Goal: Navigation & Orientation: Find specific page/section

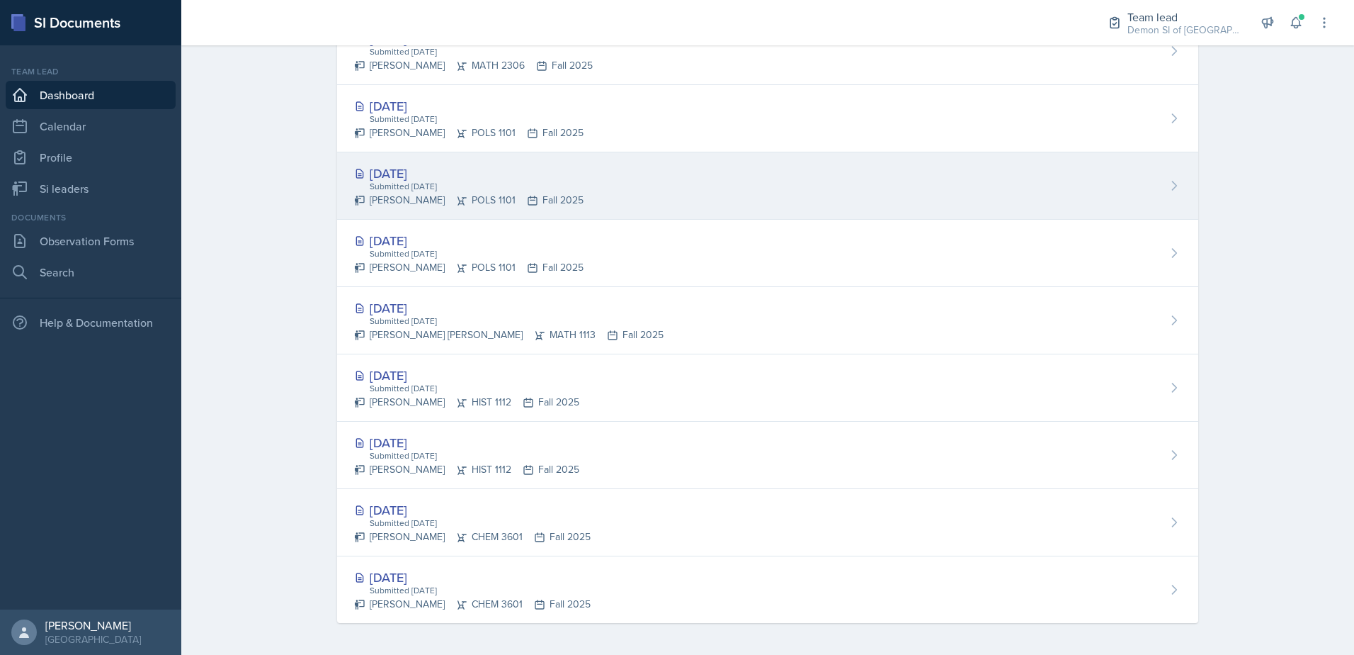
scroll to position [577, 0]
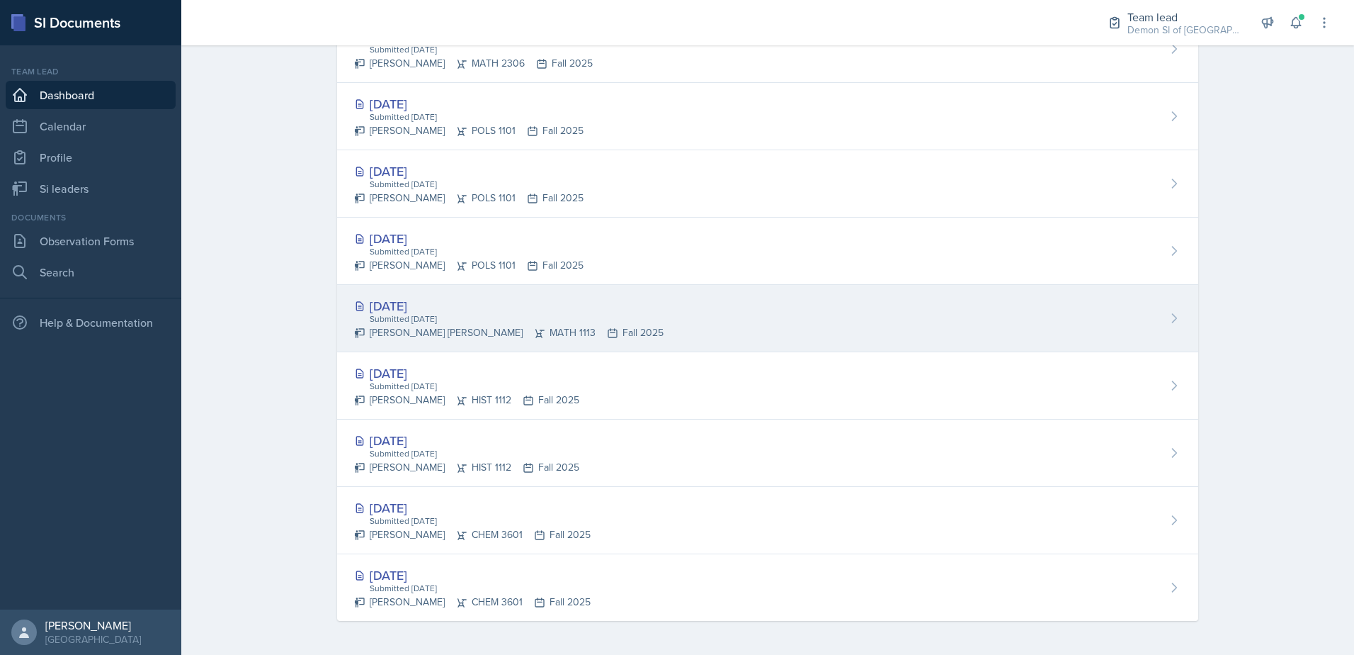
click at [433, 326] on div "[PERSON_NAME] [PERSON_NAME] MATH 1113 Fall 2025" at bounding box center [509, 332] width 310 height 15
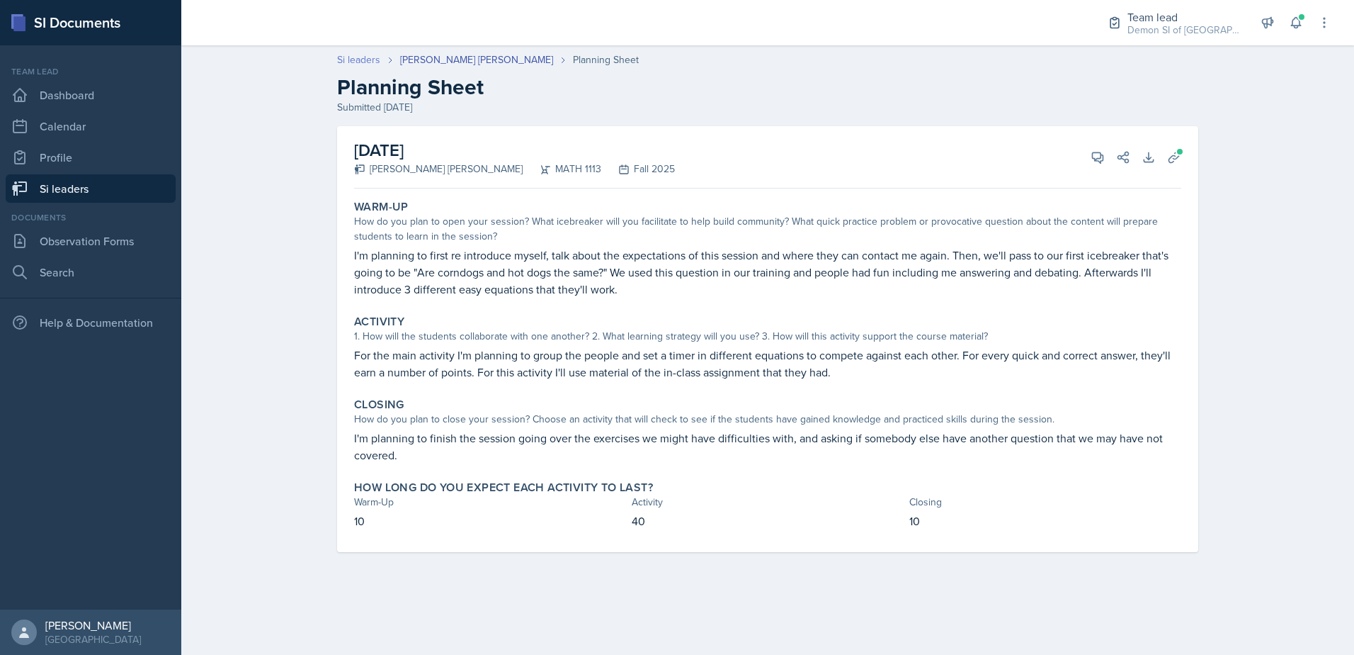
click at [366, 58] on link "Si leaders" at bounding box center [358, 59] width 43 height 15
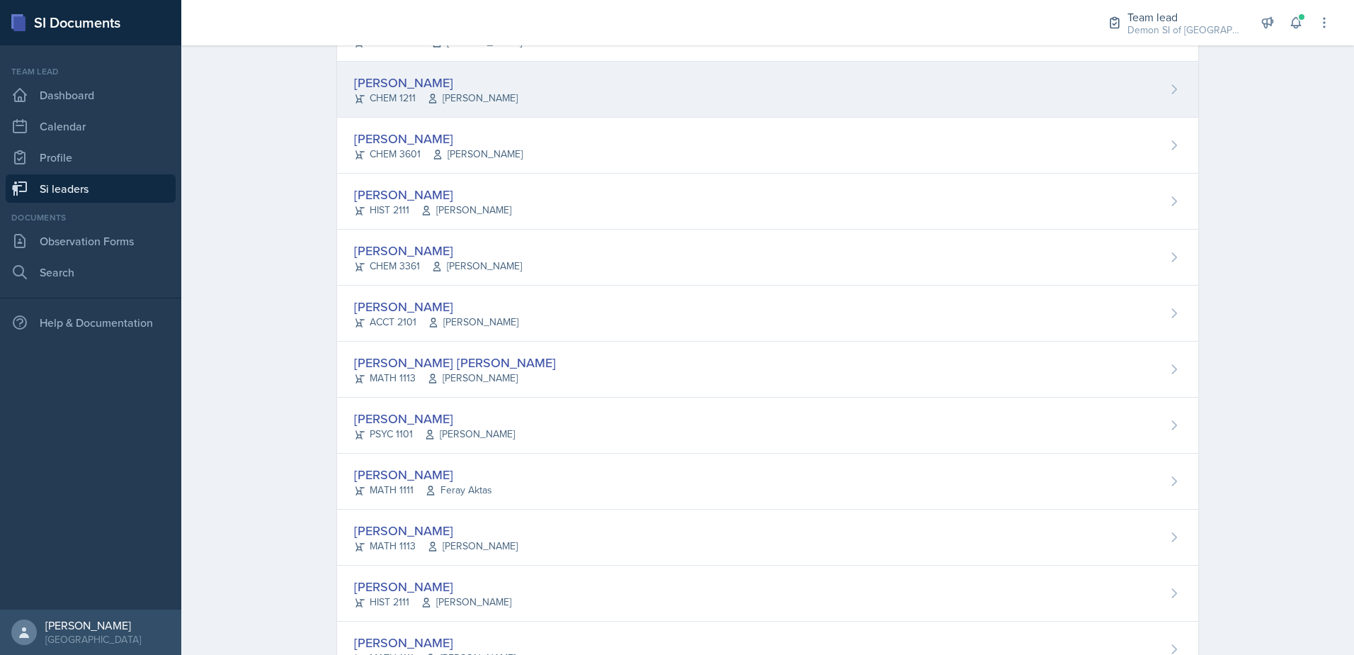
scroll to position [906, 0]
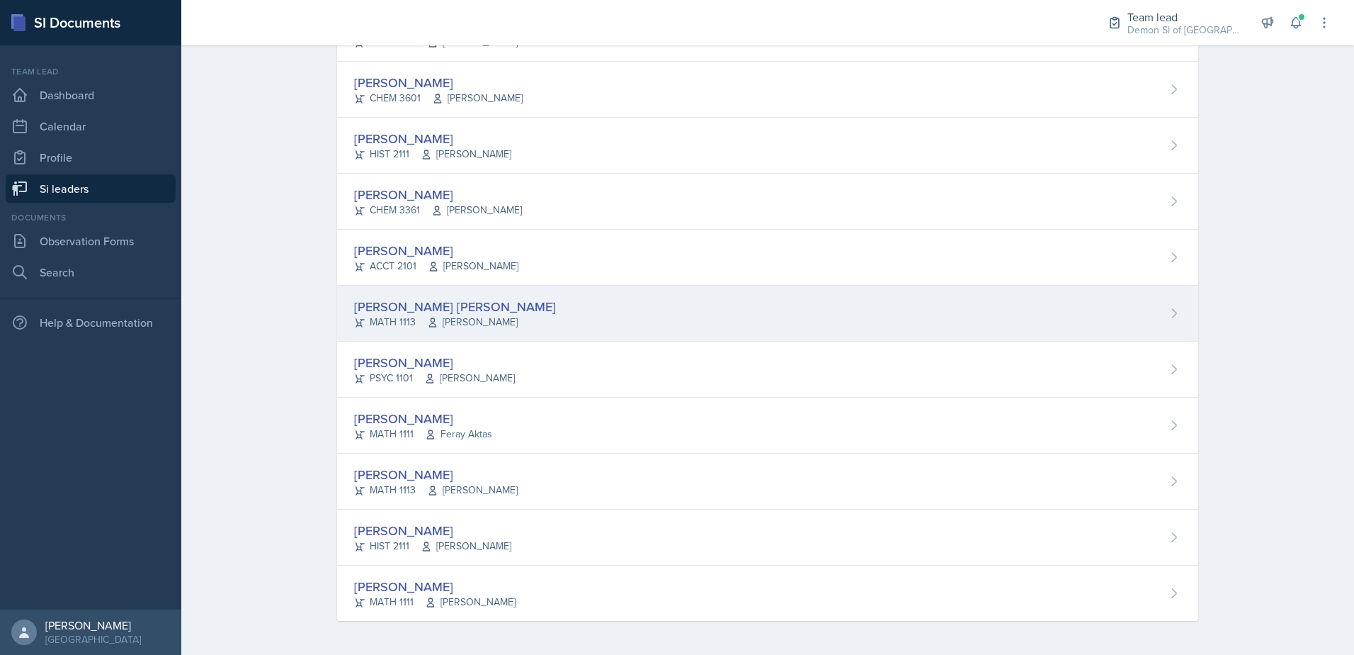
click at [406, 310] on div "[PERSON_NAME] [PERSON_NAME]" at bounding box center [455, 306] width 202 height 19
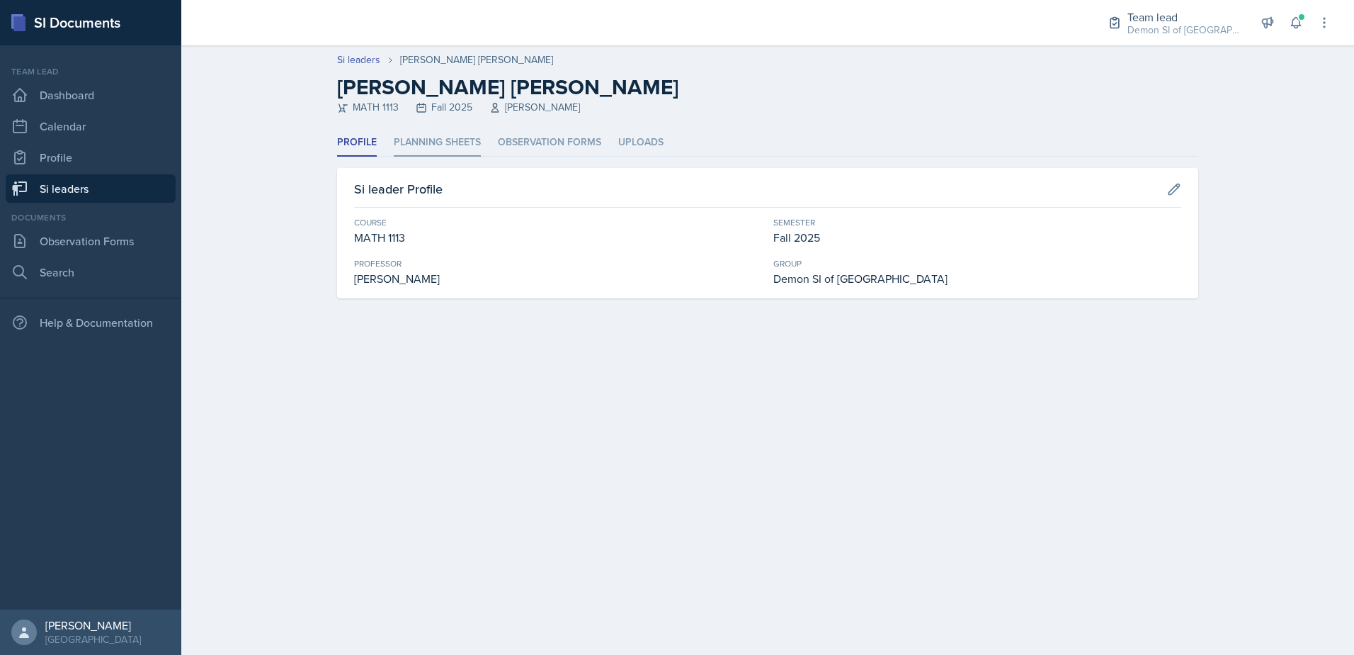
click at [419, 137] on li "Planning Sheets" at bounding box center [437, 143] width 87 height 28
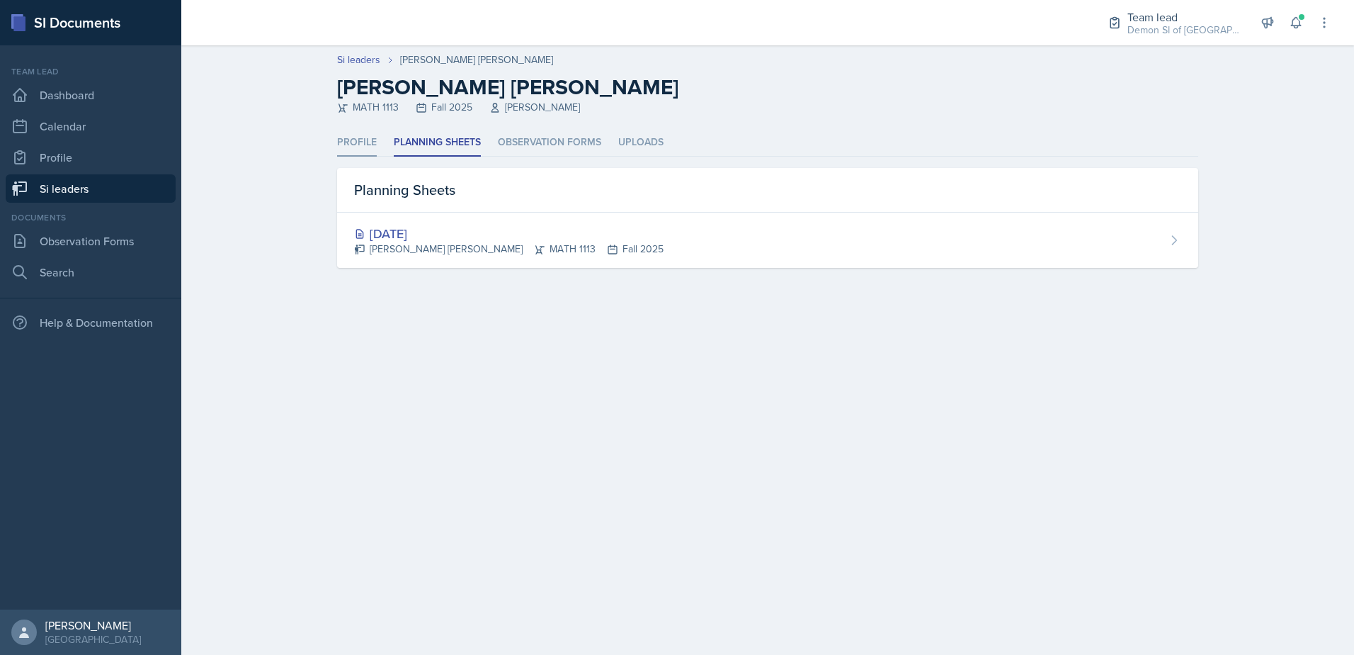
click at [356, 146] on li "Profile" at bounding box center [357, 143] width 40 height 28
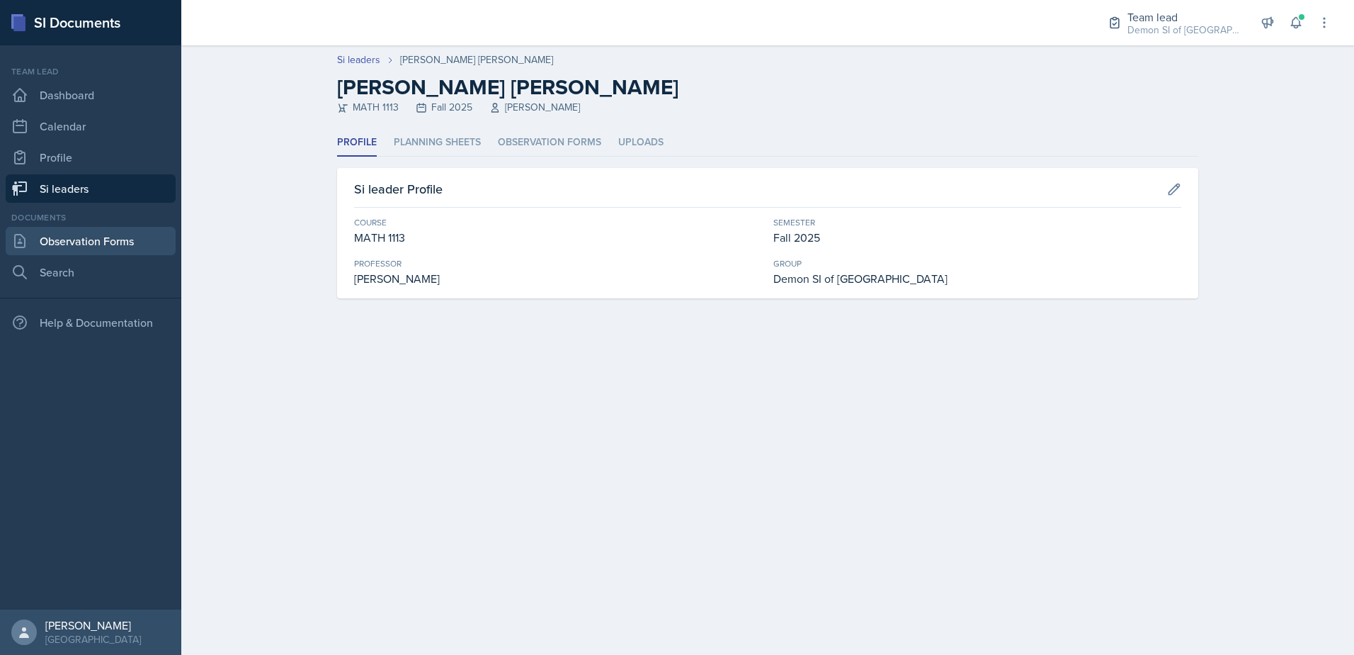
click at [80, 242] on link "Observation Forms" at bounding box center [91, 241] width 170 height 28
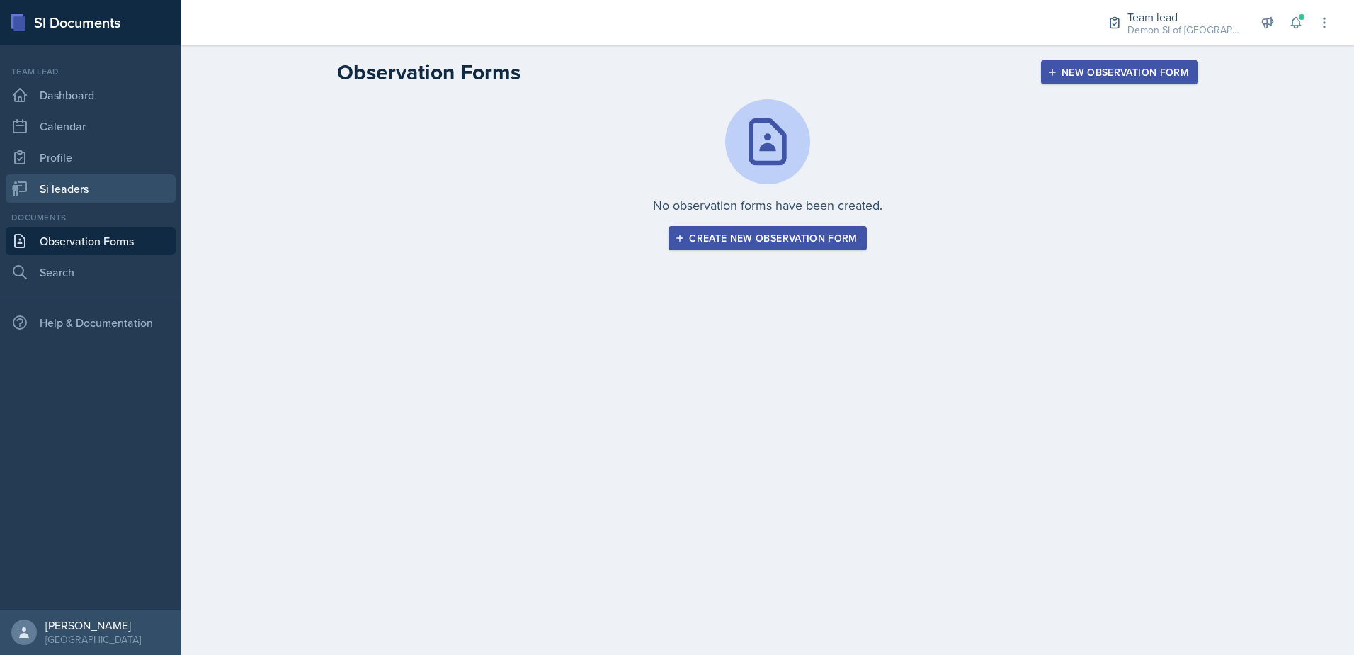
click at [72, 186] on link "Si leaders" at bounding box center [91, 188] width 170 height 28
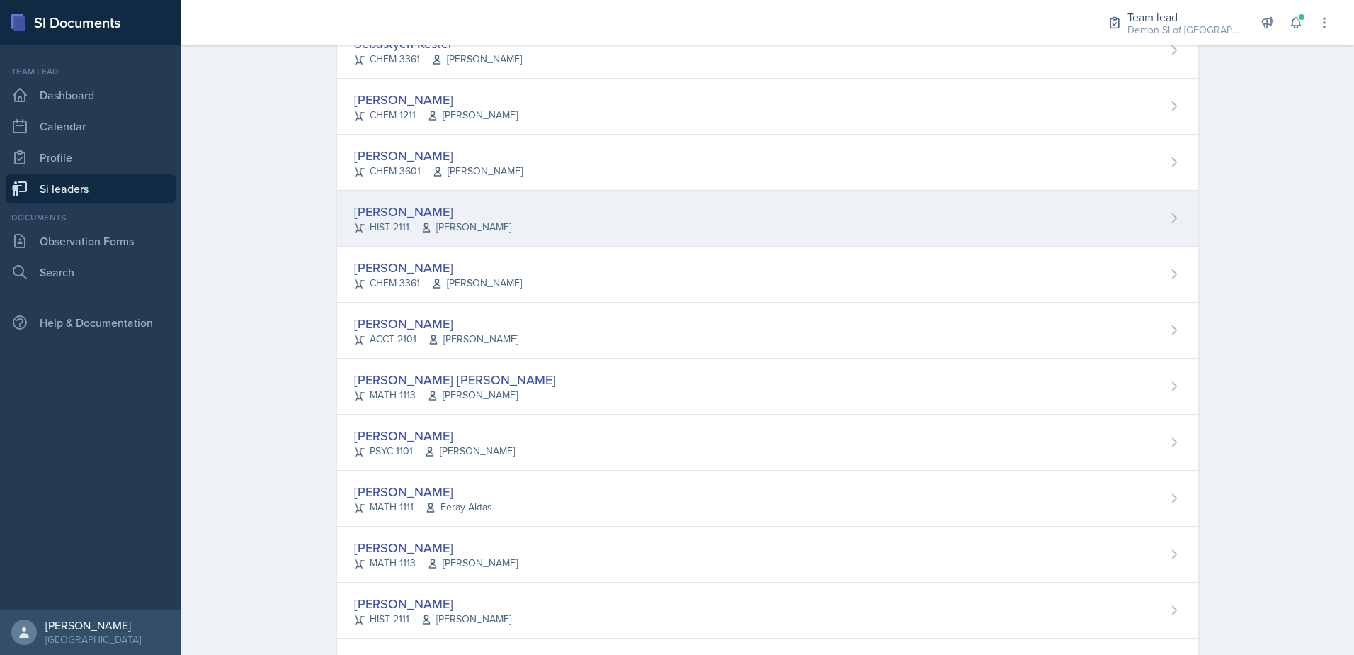
scroll to position [906, 0]
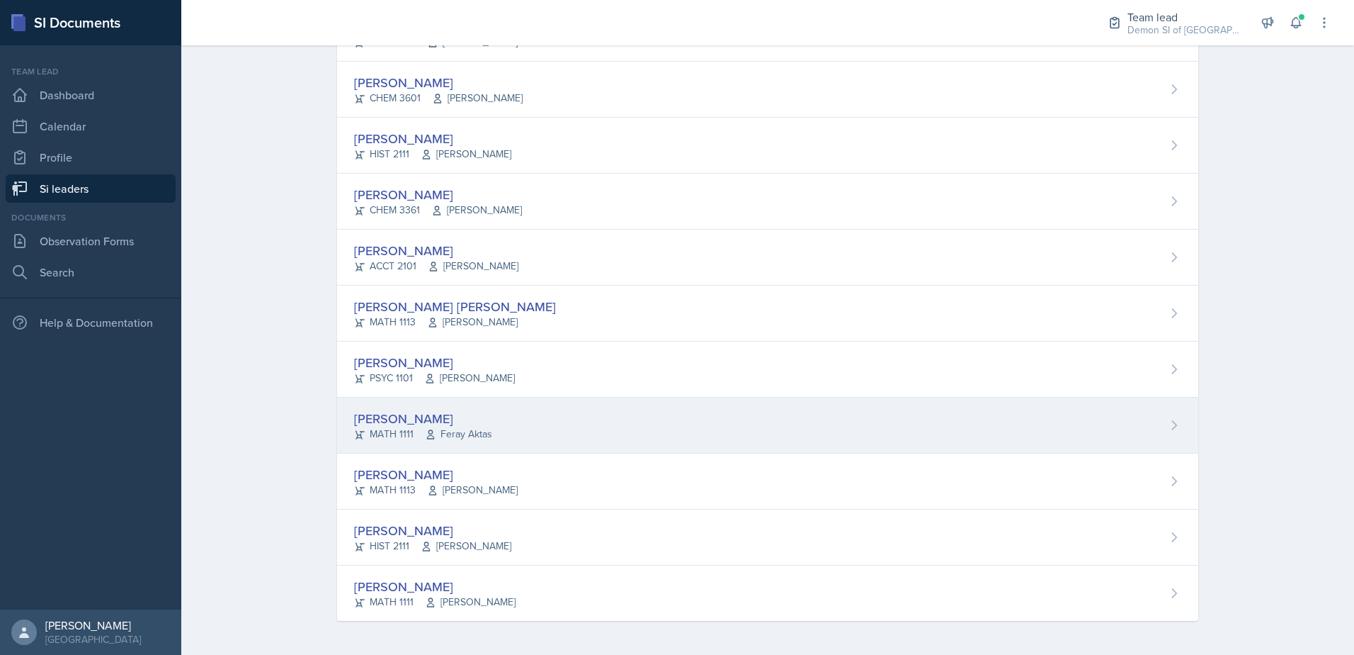
click at [475, 427] on span "Feray Aktas" at bounding box center [458, 433] width 67 height 15
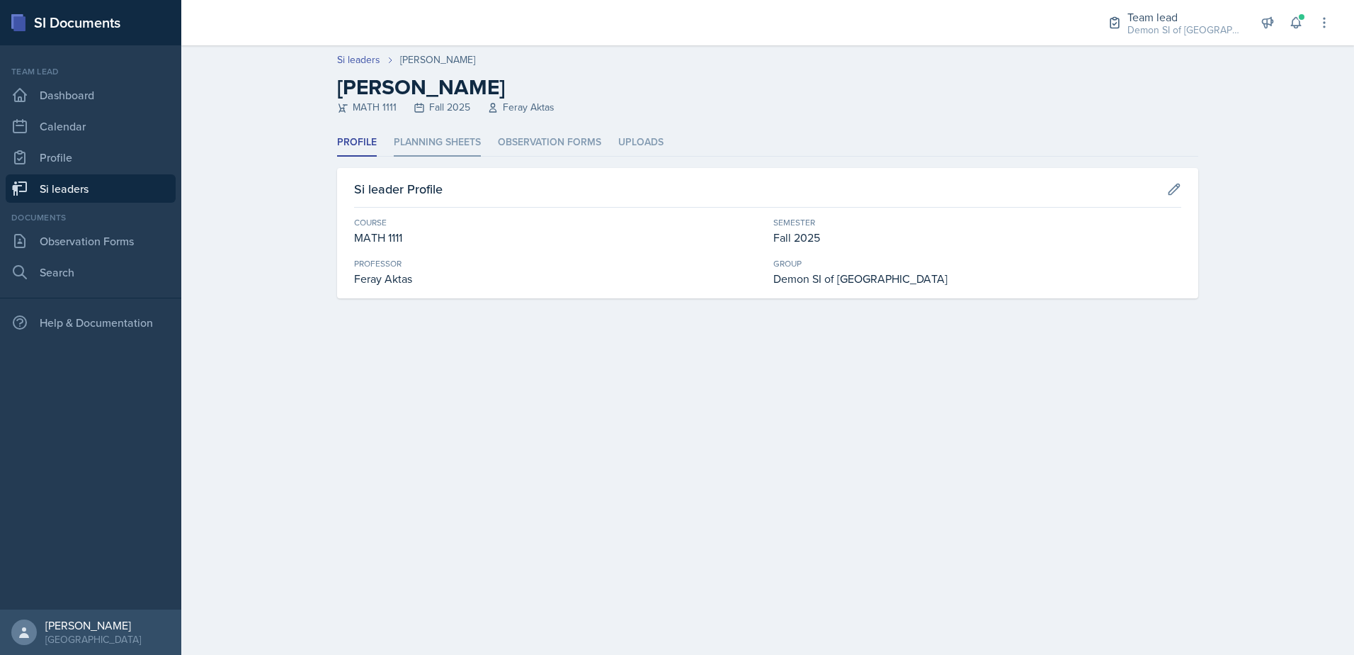
click at [427, 148] on li "Planning Sheets" at bounding box center [437, 143] width 87 height 28
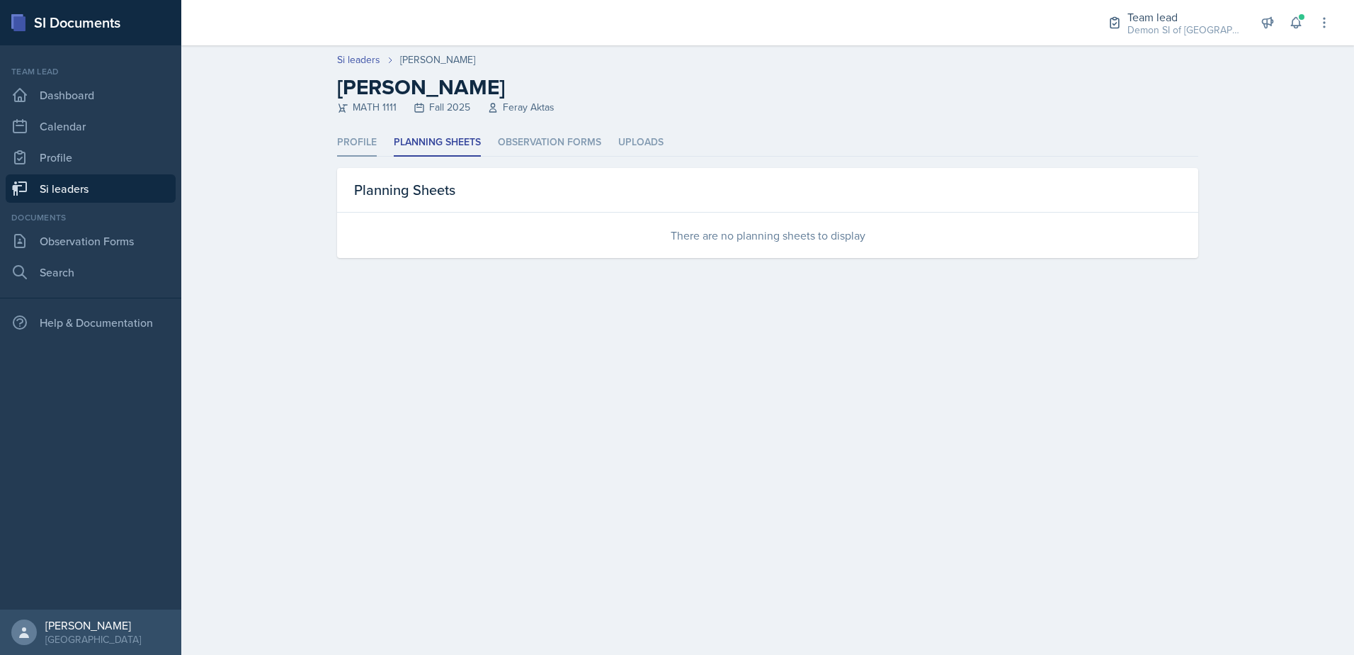
click at [370, 147] on li "Profile" at bounding box center [357, 143] width 40 height 28
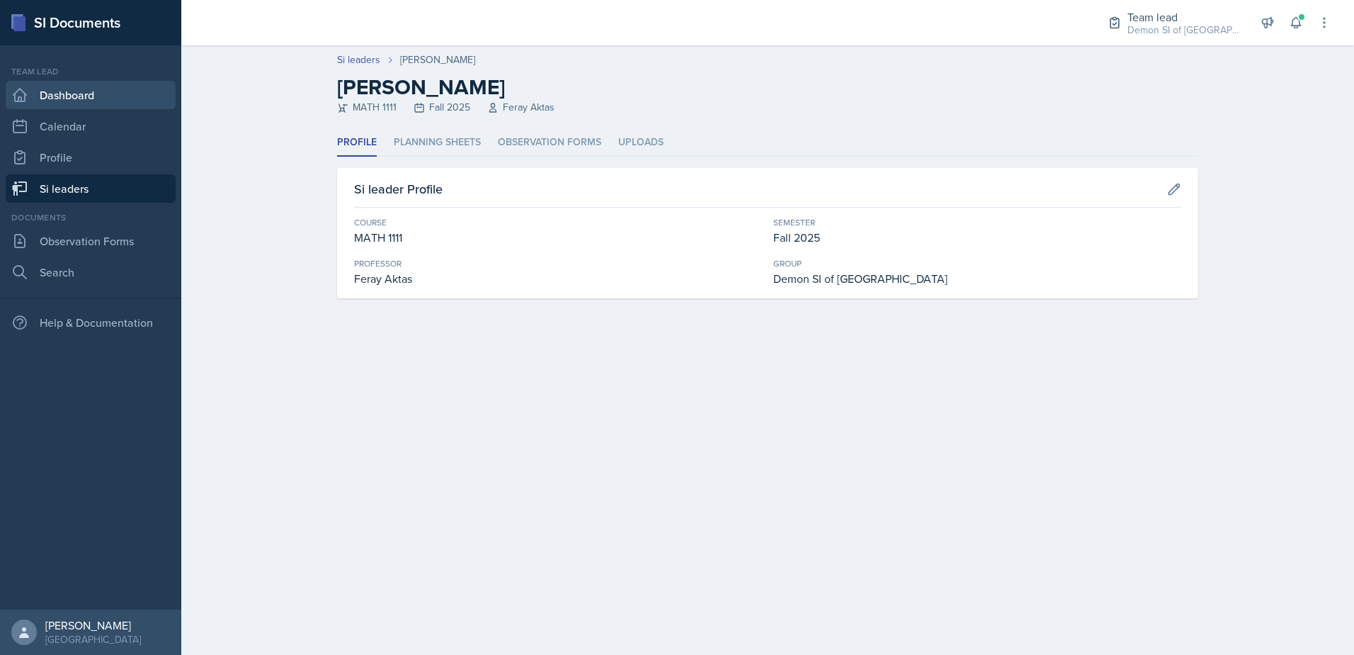
click at [74, 104] on link "Dashboard" at bounding box center [91, 95] width 170 height 28
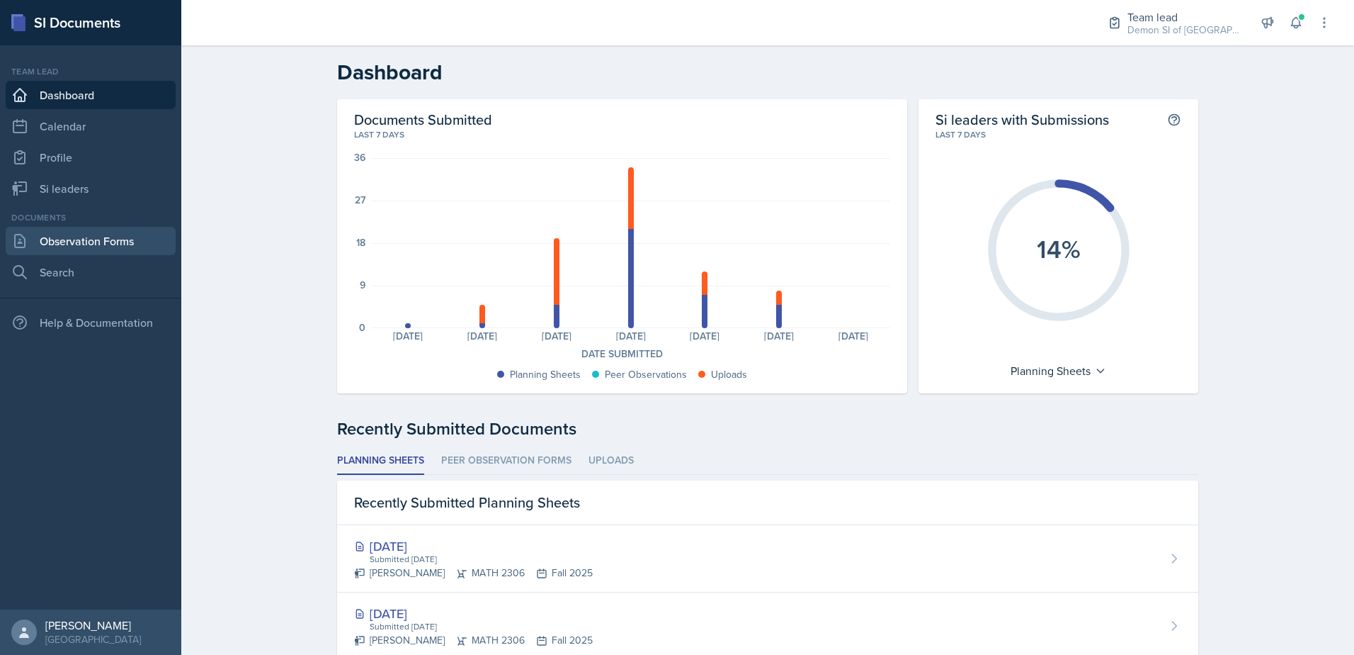
click at [108, 238] on link "Observation Forms" at bounding box center [91, 241] width 170 height 28
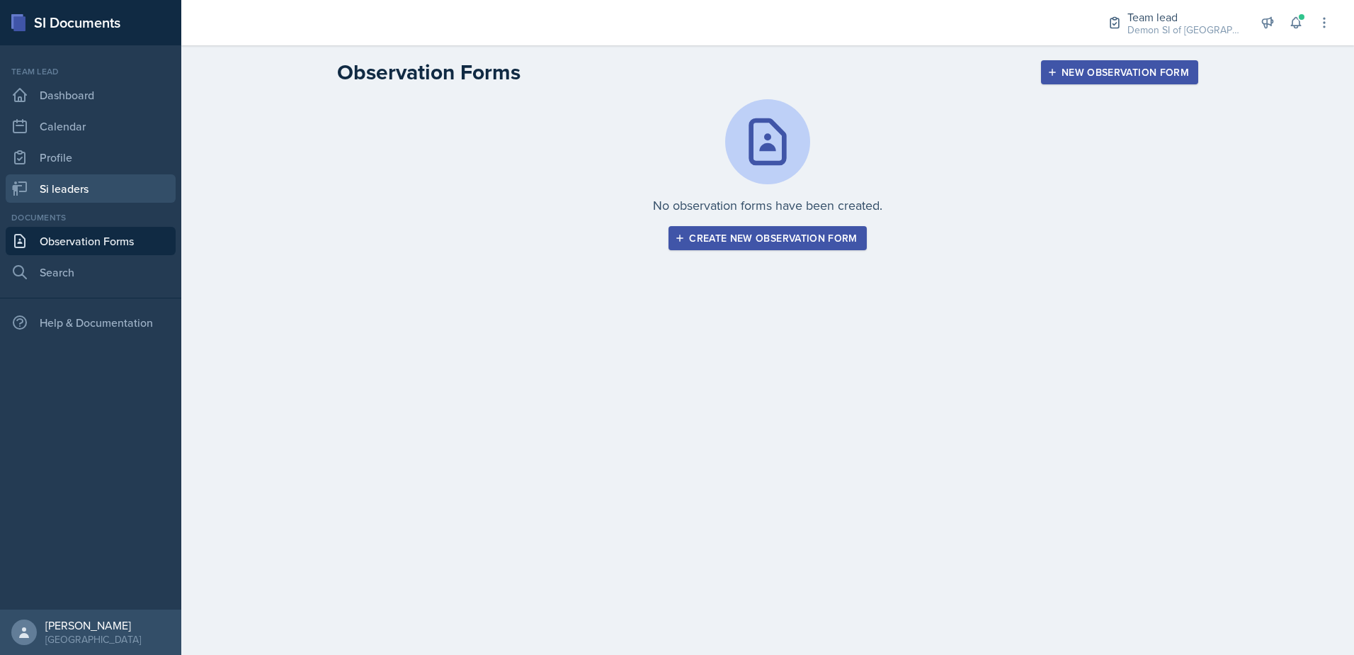
click at [86, 187] on link "Si leaders" at bounding box center [91, 188] width 170 height 28
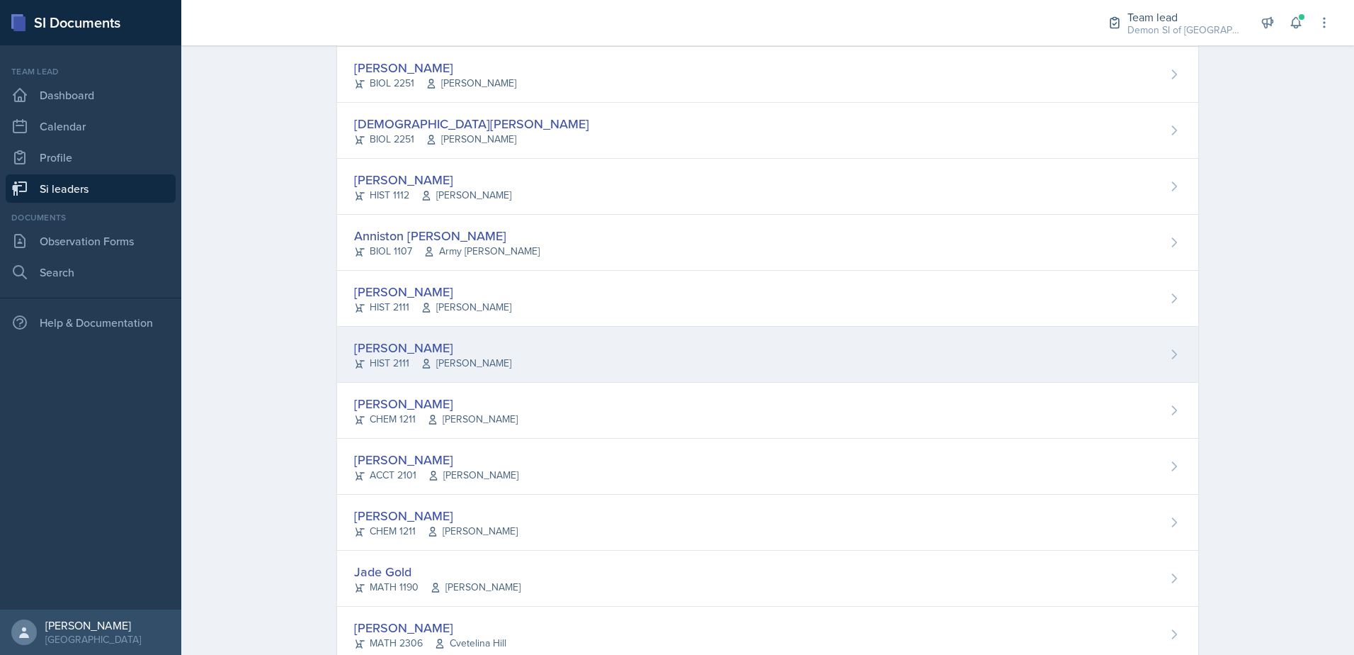
scroll to position [213, 0]
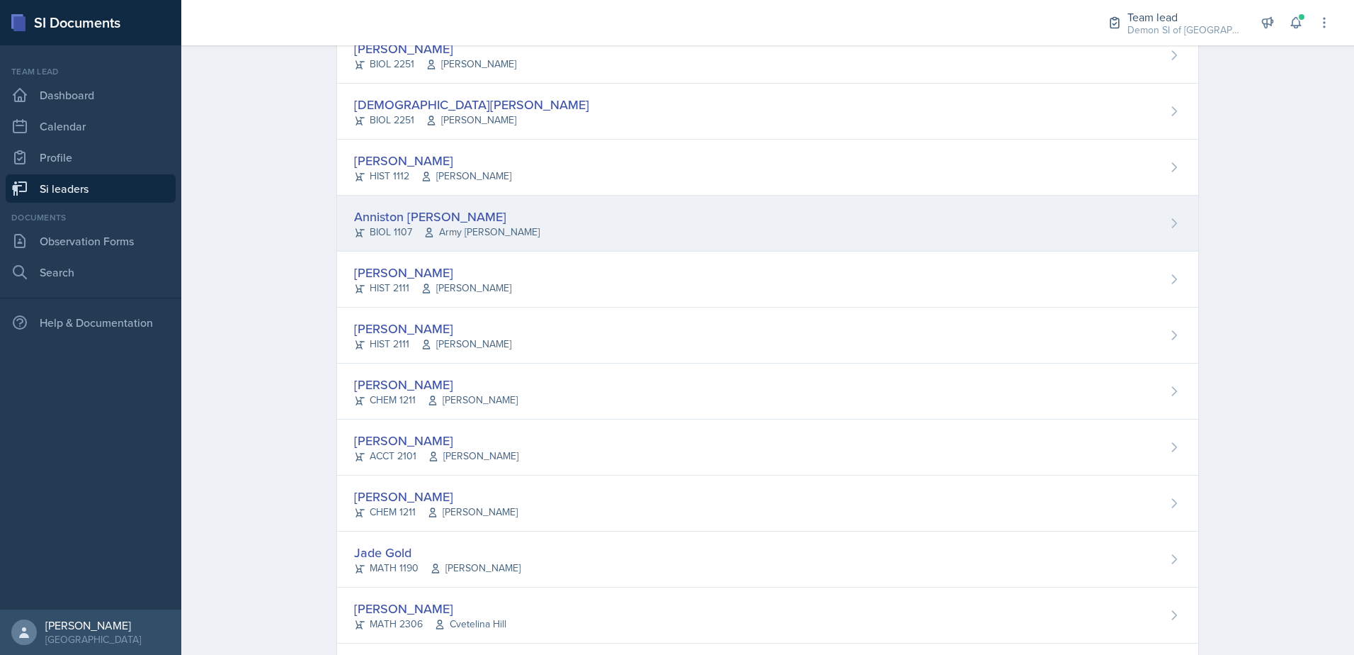
click at [392, 227] on div "BIOL 1107 Army [PERSON_NAME]" at bounding box center [447, 232] width 186 height 15
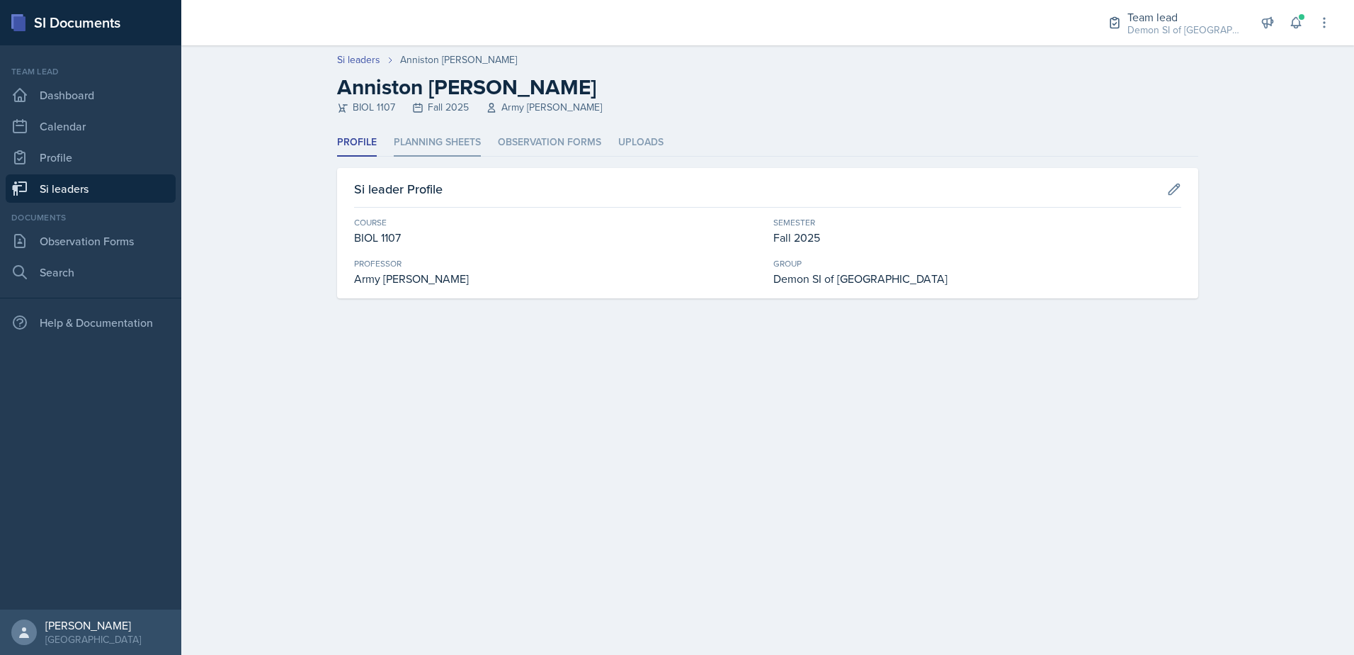
click at [450, 142] on li "Planning Sheets" at bounding box center [437, 143] width 87 height 28
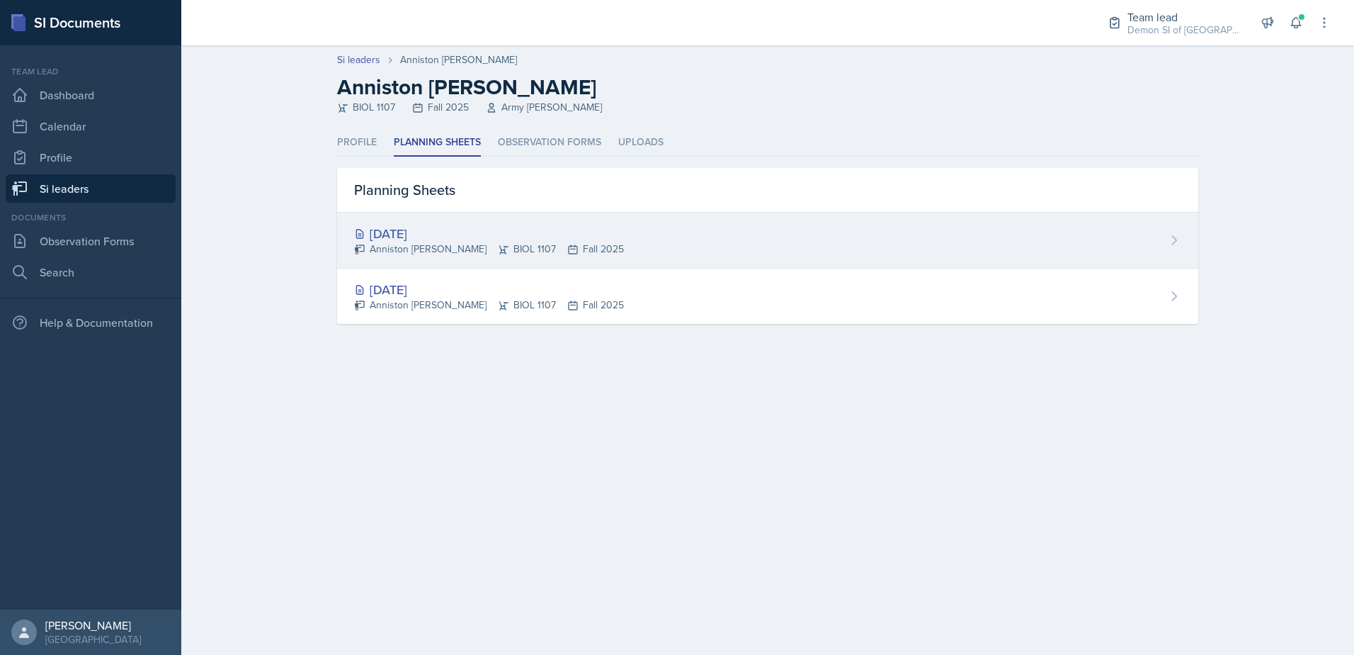
click at [424, 237] on div "[DATE]" at bounding box center [489, 233] width 270 height 19
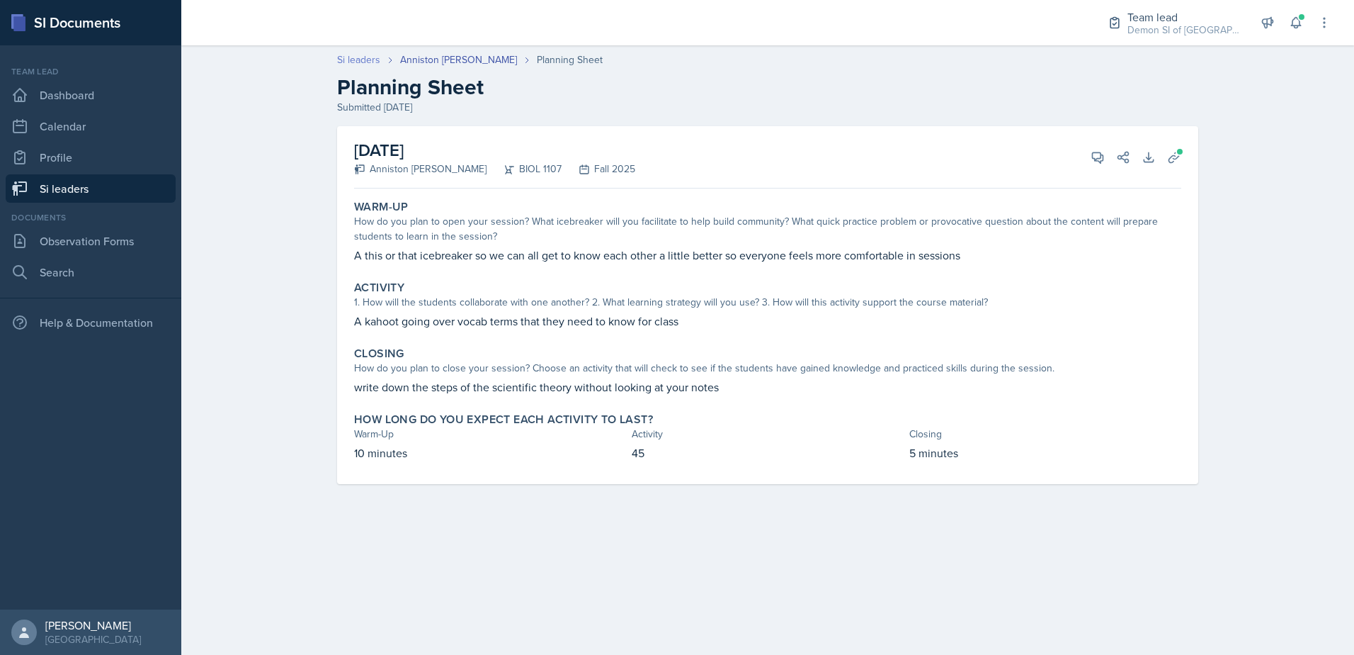
click at [371, 65] on link "Si leaders" at bounding box center [358, 59] width 43 height 15
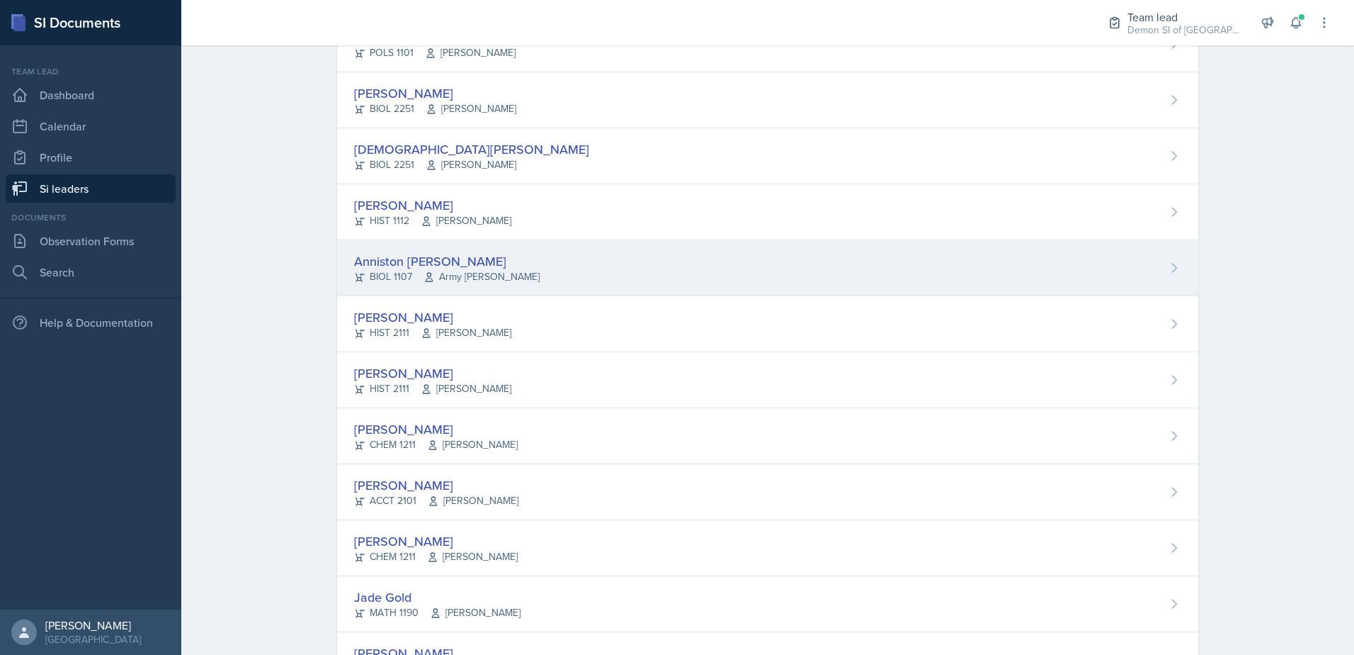
scroll to position [213, 0]
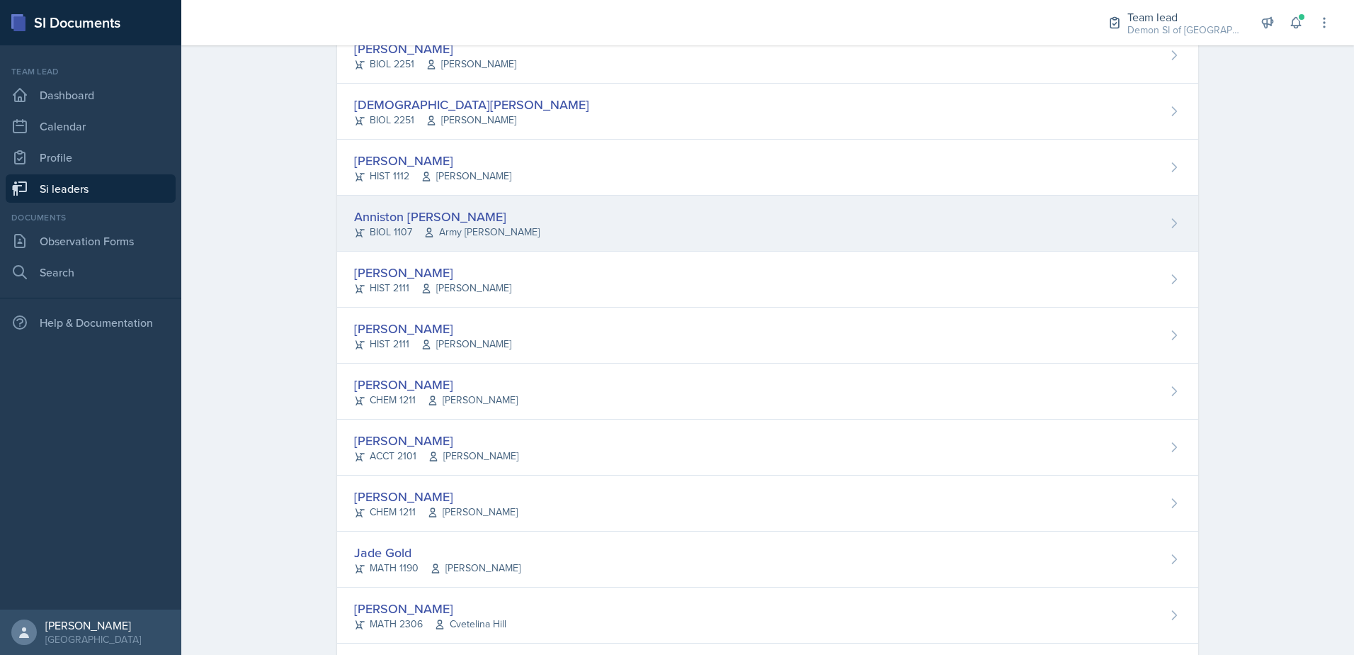
click at [397, 213] on div "Anniston [PERSON_NAME]" at bounding box center [447, 216] width 186 height 19
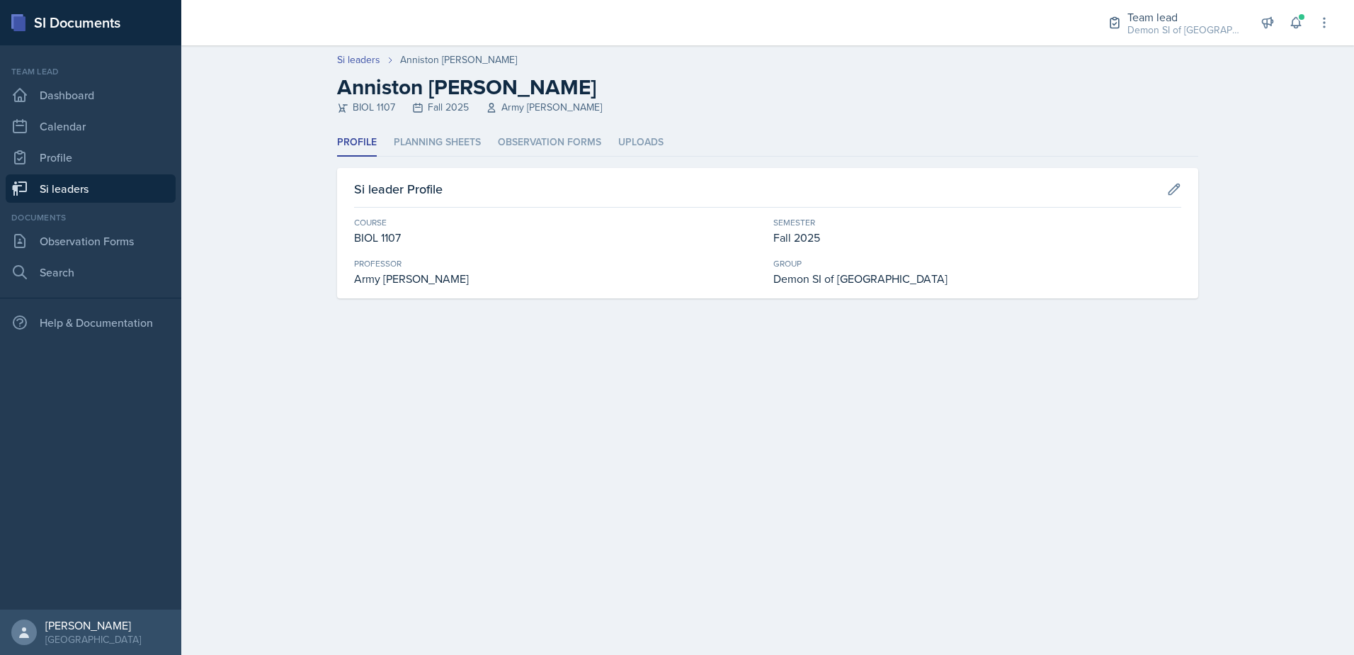
click at [353, 148] on li "Profile" at bounding box center [357, 143] width 40 height 28
click at [84, 96] on link "Dashboard" at bounding box center [91, 95] width 170 height 28
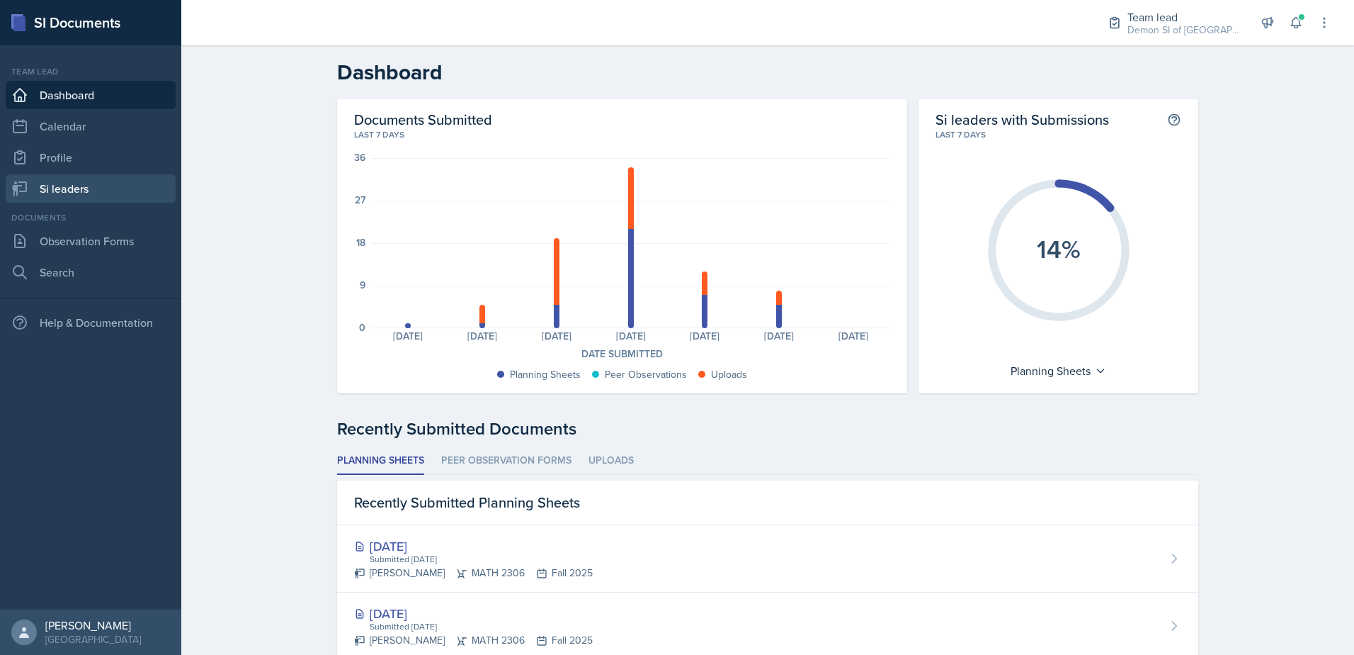
click at [101, 198] on link "Si leaders" at bounding box center [91, 188] width 170 height 28
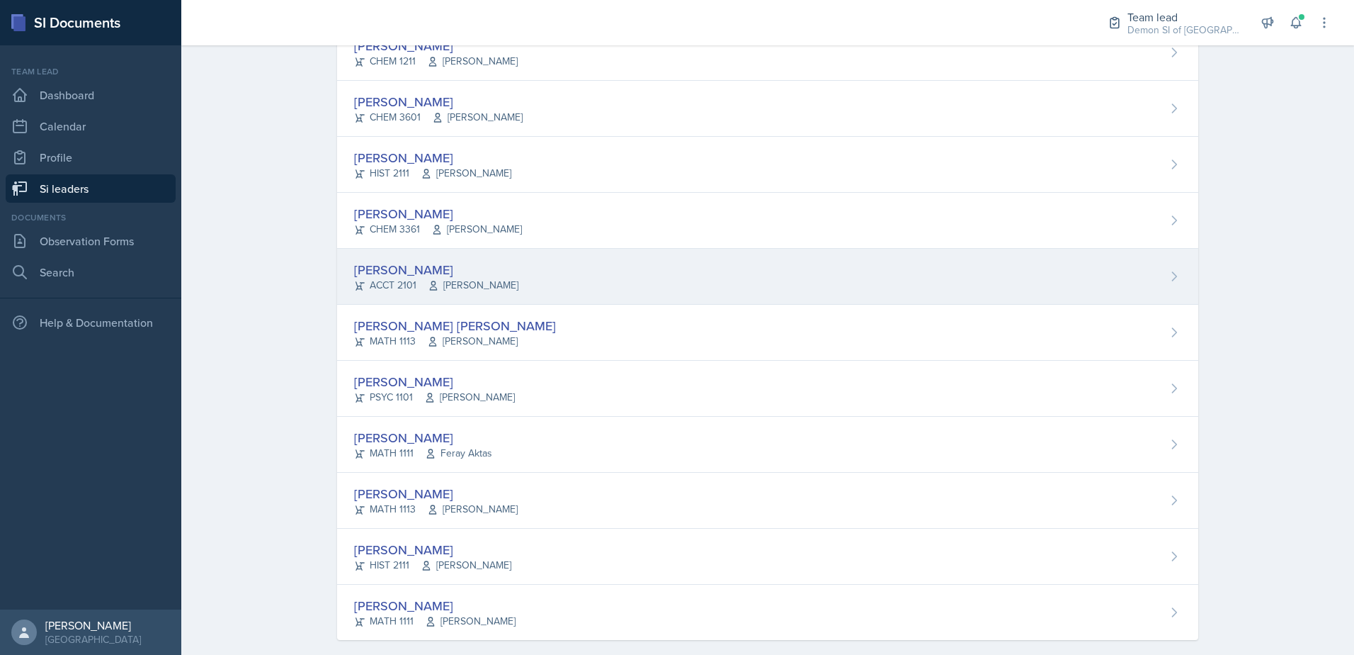
scroll to position [906, 0]
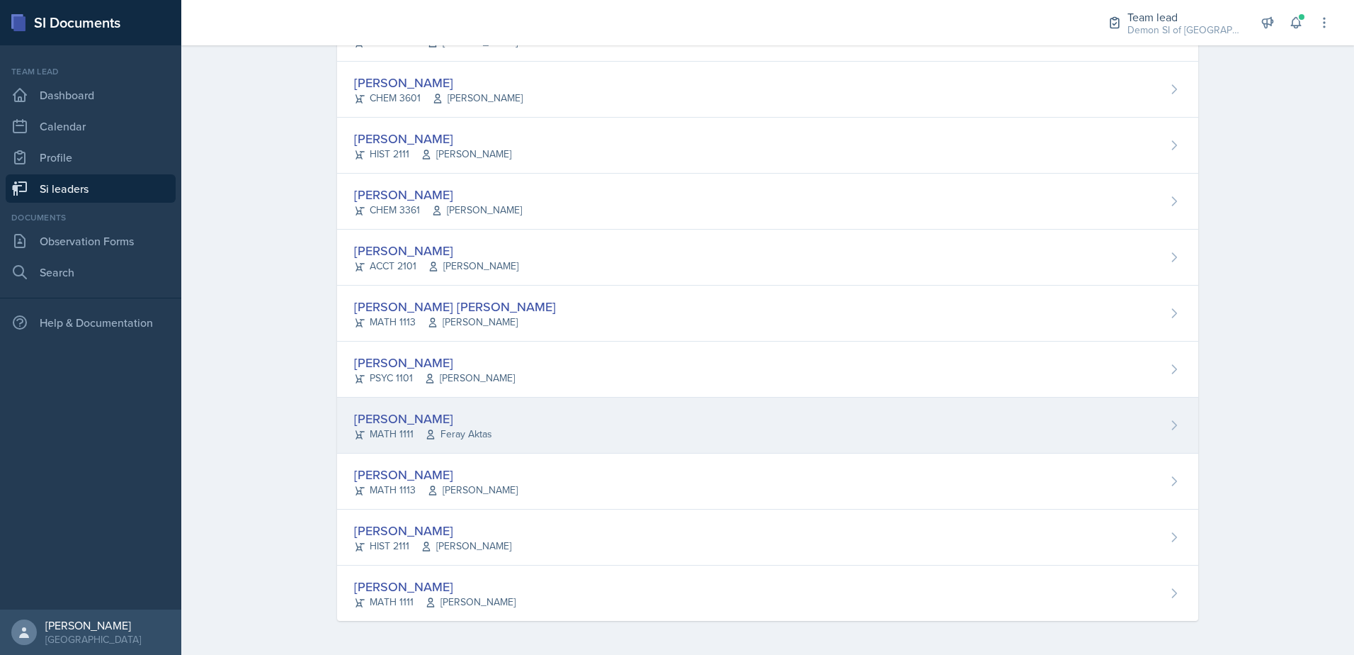
click at [393, 415] on div "[PERSON_NAME]" at bounding box center [423, 418] width 138 height 19
